Goal: Information Seeking & Learning: Learn about a topic

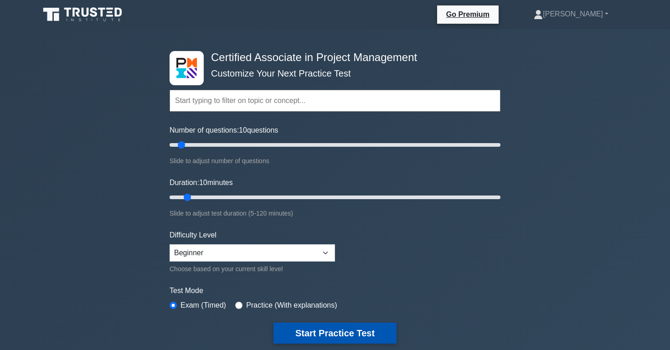
click at [368, 329] on button "Start Practice Test" at bounding box center [335, 333] width 123 height 21
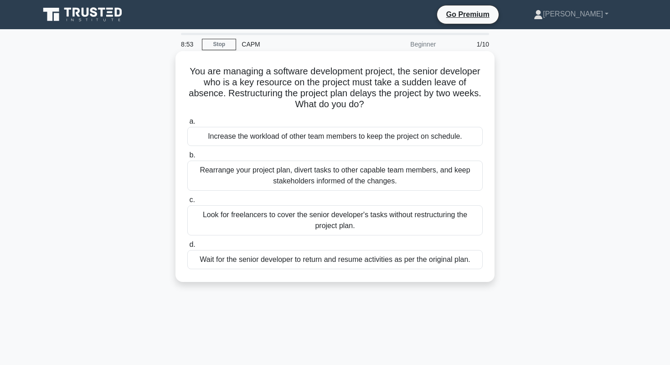
click at [413, 172] on div "Rearrange your project plan, divert tasks to other capable team members, and ke…" at bounding box center [335, 176] width 296 height 30
click at [187, 158] on input "b. Rearrange your project plan, divert tasks to other capable team members, and…" at bounding box center [187, 155] width 0 height 6
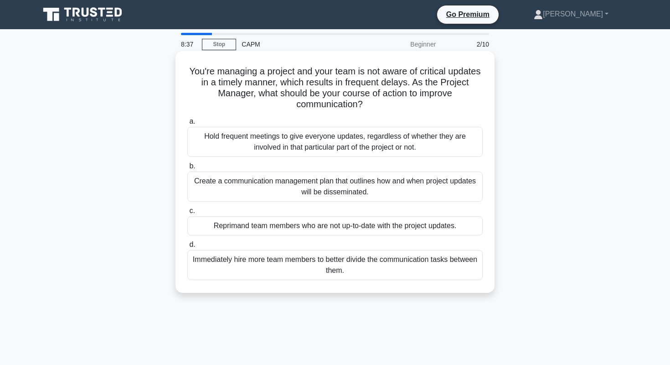
click at [401, 192] on div "Create a communication management plan that outlines how and when project updat…" at bounding box center [335, 186] width 296 height 30
click at [187, 169] on input "b. Create a communication management plan that outlines how and when project up…" at bounding box center [187, 166] width 0 height 6
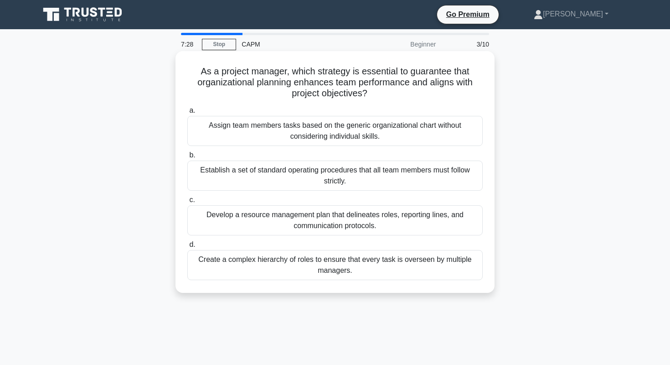
click at [404, 227] on div "Develop a resource management plan that delineates roles, reporting lines, and …" at bounding box center [335, 220] width 296 height 30
click at [187, 203] on input "c. Develop a resource management plan that delineates roles, reporting lines, a…" at bounding box center [187, 200] width 0 height 6
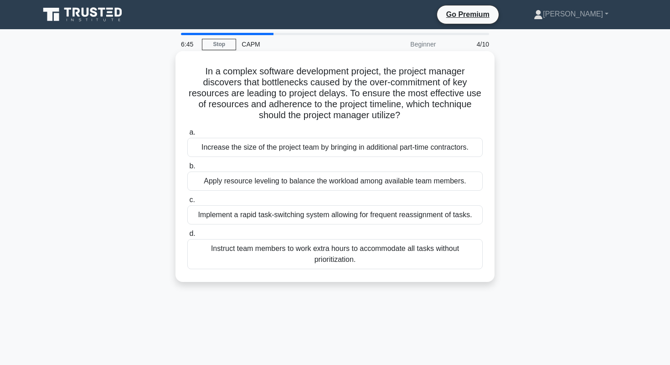
click at [465, 181] on div "Apply resource leveling to balance the workload among available team members." at bounding box center [335, 180] width 296 height 19
click at [187, 169] on input "b. Apply resource leveling to balance the workload among available team members." at bounding box center [187, 166] width 0 height 6
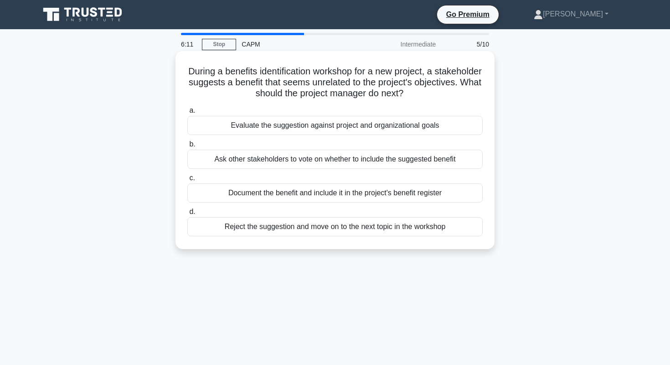
click at [455, 125] on div "Evaluate the suggestion against project and organizational goals" at bounding box center [335, 125] width 296 height 19
click at [187, 114] on input "a. Evaluate the suggestion against project and organizational goals" at bounding box center [187, 111] width 0 height 6
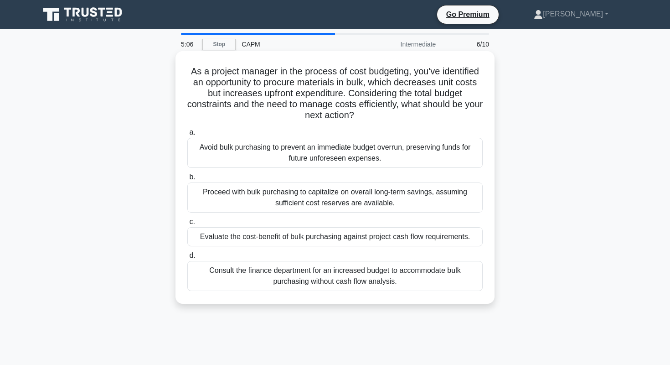
click at [465, 232] on div "Evaluate the cost-benefit of bulk purchasing against project cash flow requirem…" at bounding box center [335, 236] width 296 height 19
click at [187, 225] on input "c. Evaluate the cost-benefit of bulk purchasing against project cash flow requi…" at bounding box center [187, 222] width 0 height 6
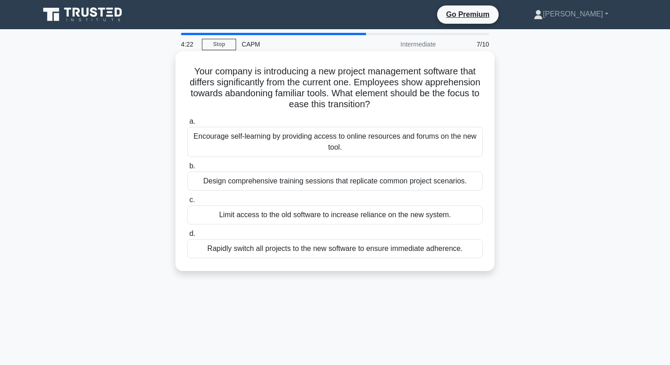
click at [419, 181] on div "Design comprehensive training sessions that replicate common project scenarios." at bounding box center [335, 180] width 296 height 19
click at [187, 169] on input "b. Design comprehensive training sessions that replicate common project scenari…" at bounding box center [187, 166] width 0 height 6
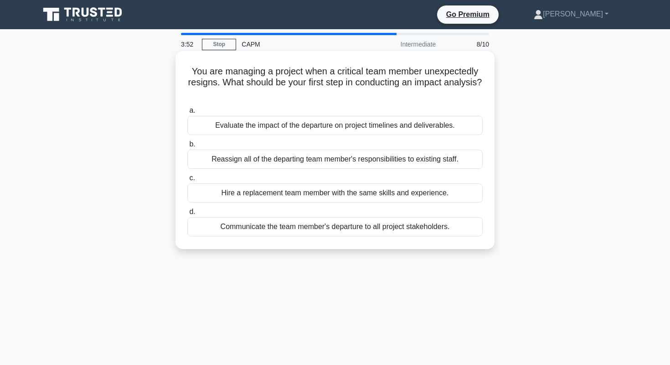
click at [430, 122] on div "Evaluate the impact of the departure on project timelines and deliverables." at bounding box center [335, 125] width 296 height 19
click at [187, 114] on input "a. Evaluate the impact of the departure on project timelines and deliverables." at bounding box center [187, 111] width 0 height 6
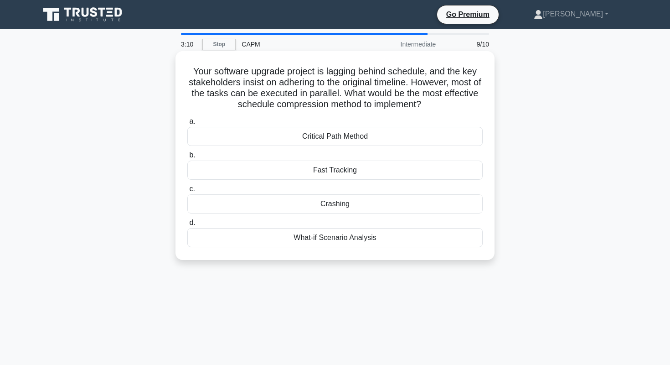
click at [464, 134] on div "Critical Path Method" at bounding box center [335, 136] width 296 height 19
click at [187, 125] on input "a. Critical Path Method" at bounding box center [187, 122] width 0 height 6
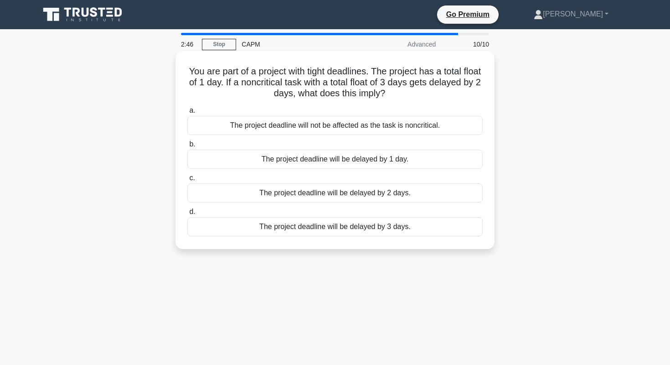
click at [473, 123] on div "The project deadline will not be affected as the task is noncritical." at bounding box center [335, 125] width 296 height 19
click at [187, 114] on input "a. The project deadline will not be affected as the task is noncritical." at bounding box center [187, 111] width 0 height 6
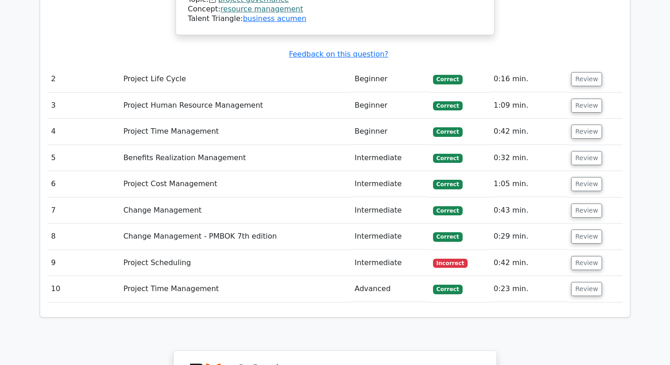
scroll to position [1301, 0]
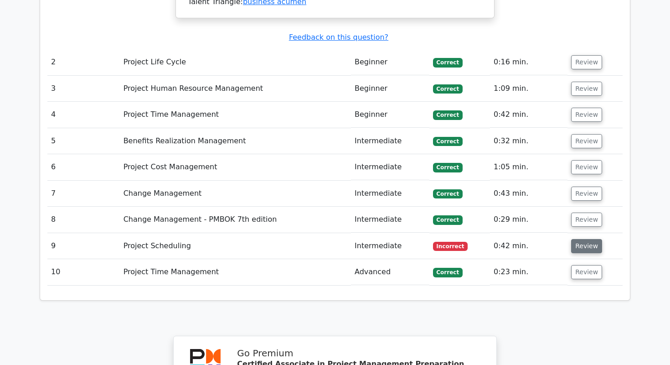
click at [579, 239] on button "Review" at bounding box center [586, 246] width 31 height 14
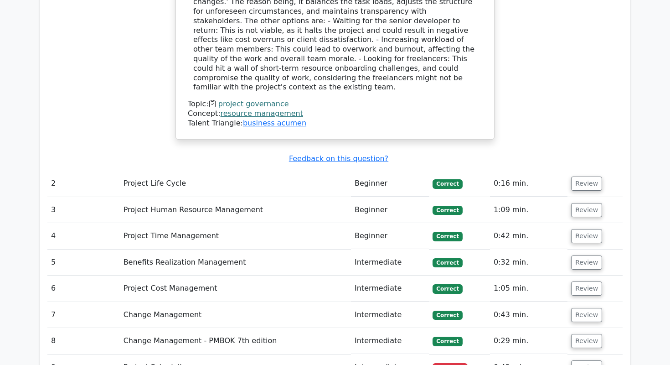
scroll to position [1183, 0]
